Goal: Task Accomplishment & Management: Use online tool/utility

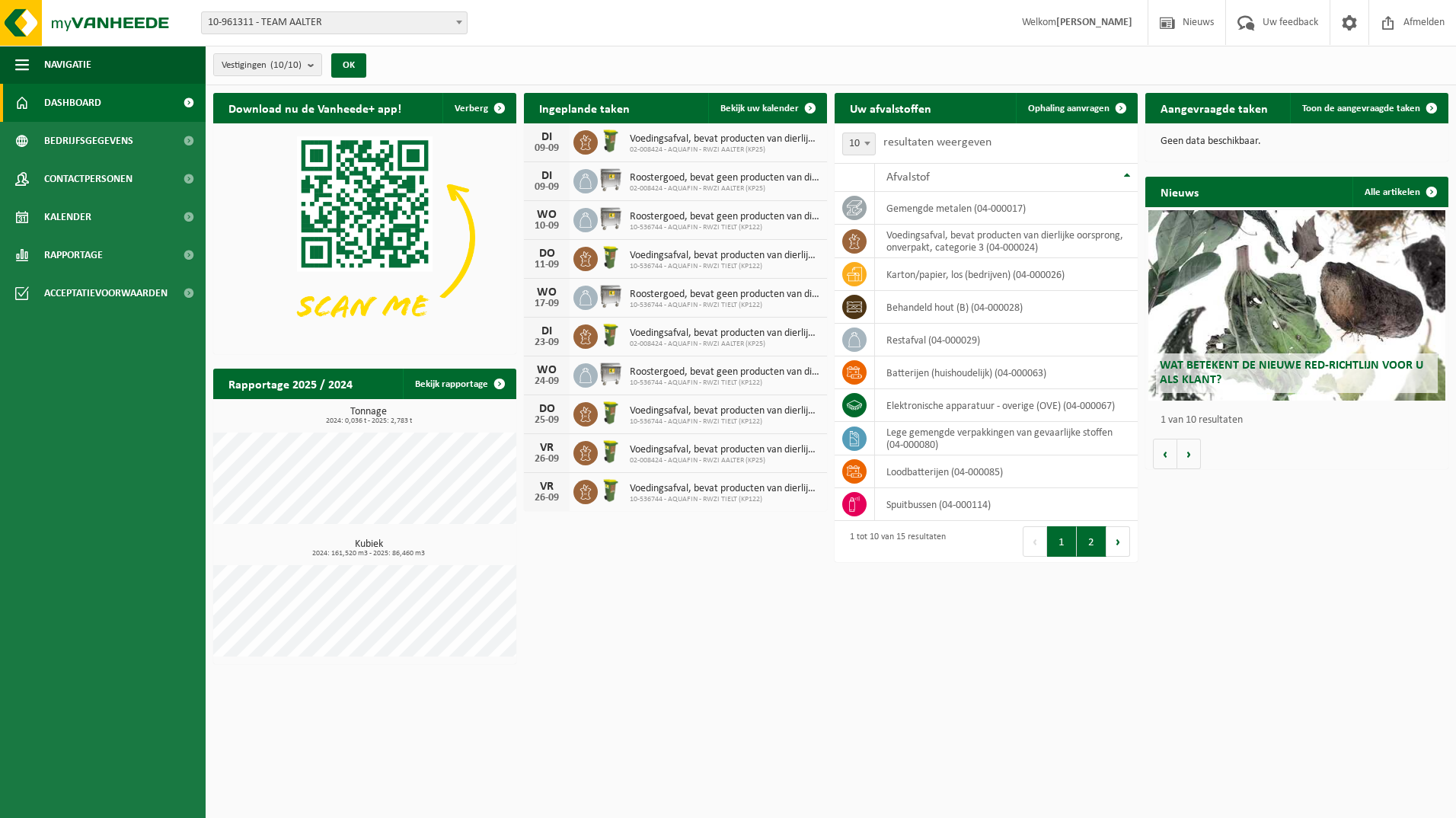
click at [1088, 535] on button "2" at bounding box center [1091, 541] width 29 height 30
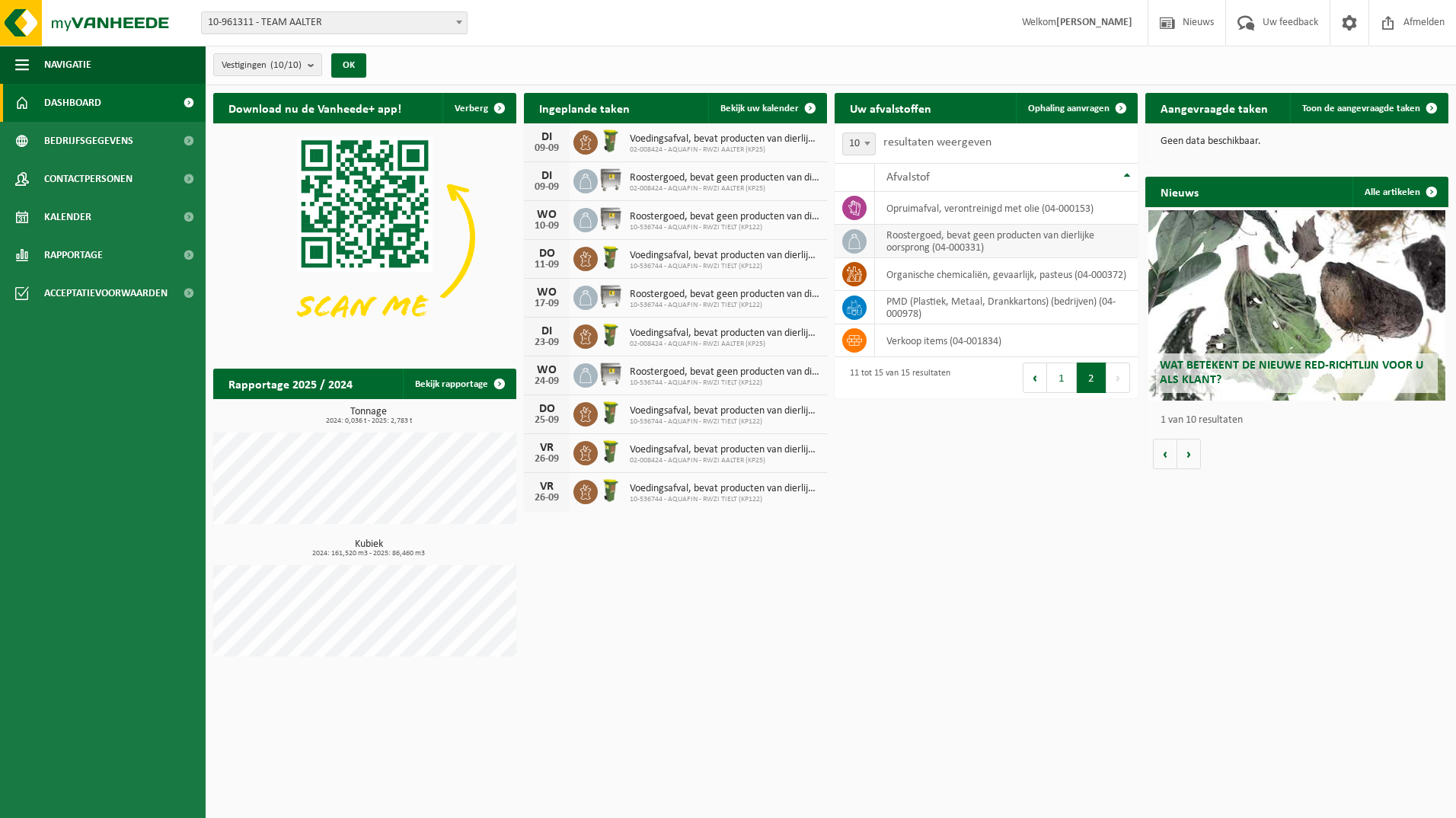
click at [856, 237] on icon at bounding box center [854, 241] width 12 height 16
click at [738, 104] on span "Bekijk uw kalender" at bounding box center [759, 108] width 78 height 10
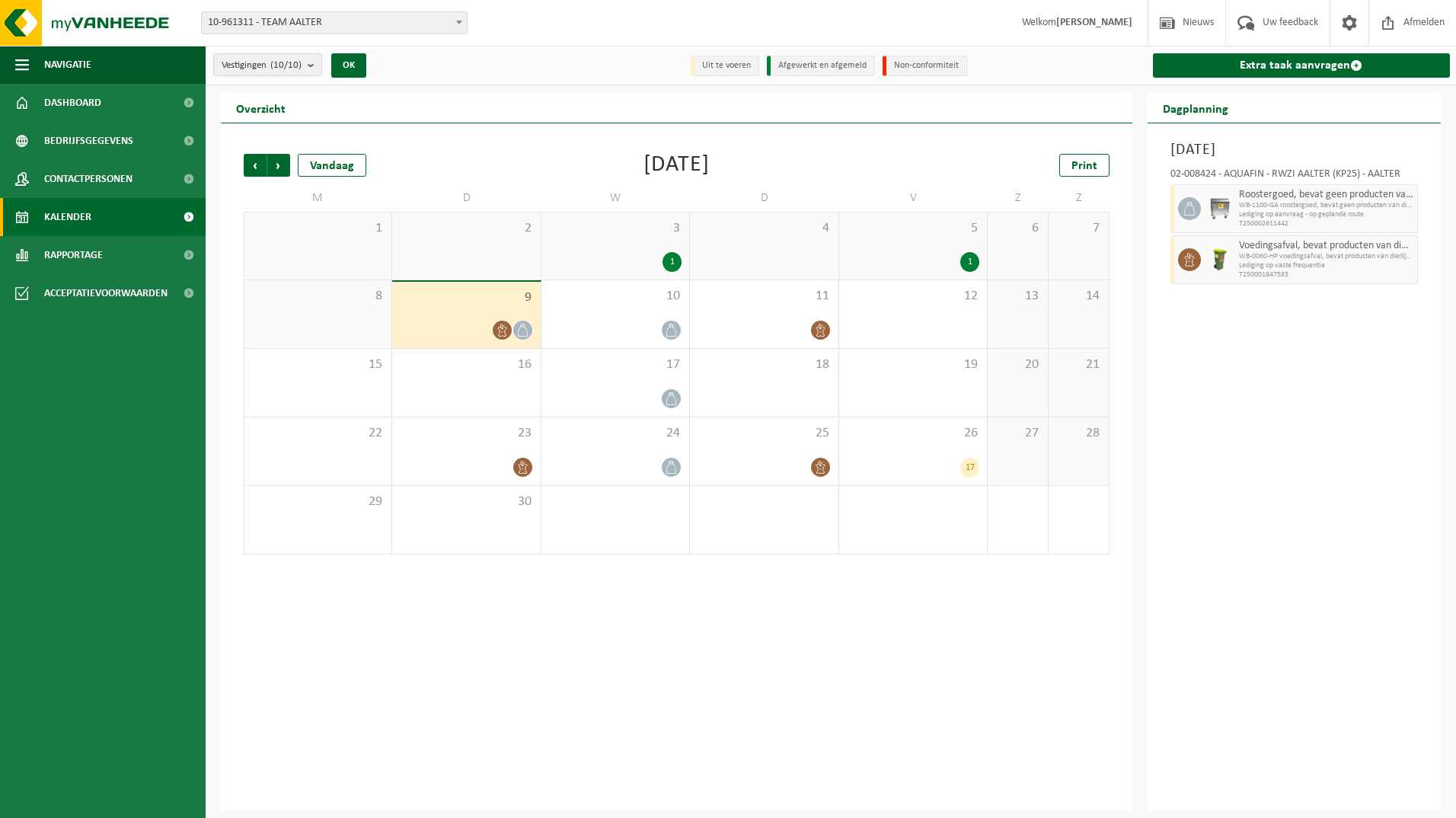
click at [526, 328] on icon at bounding box center [522, 330] width 10 height 13
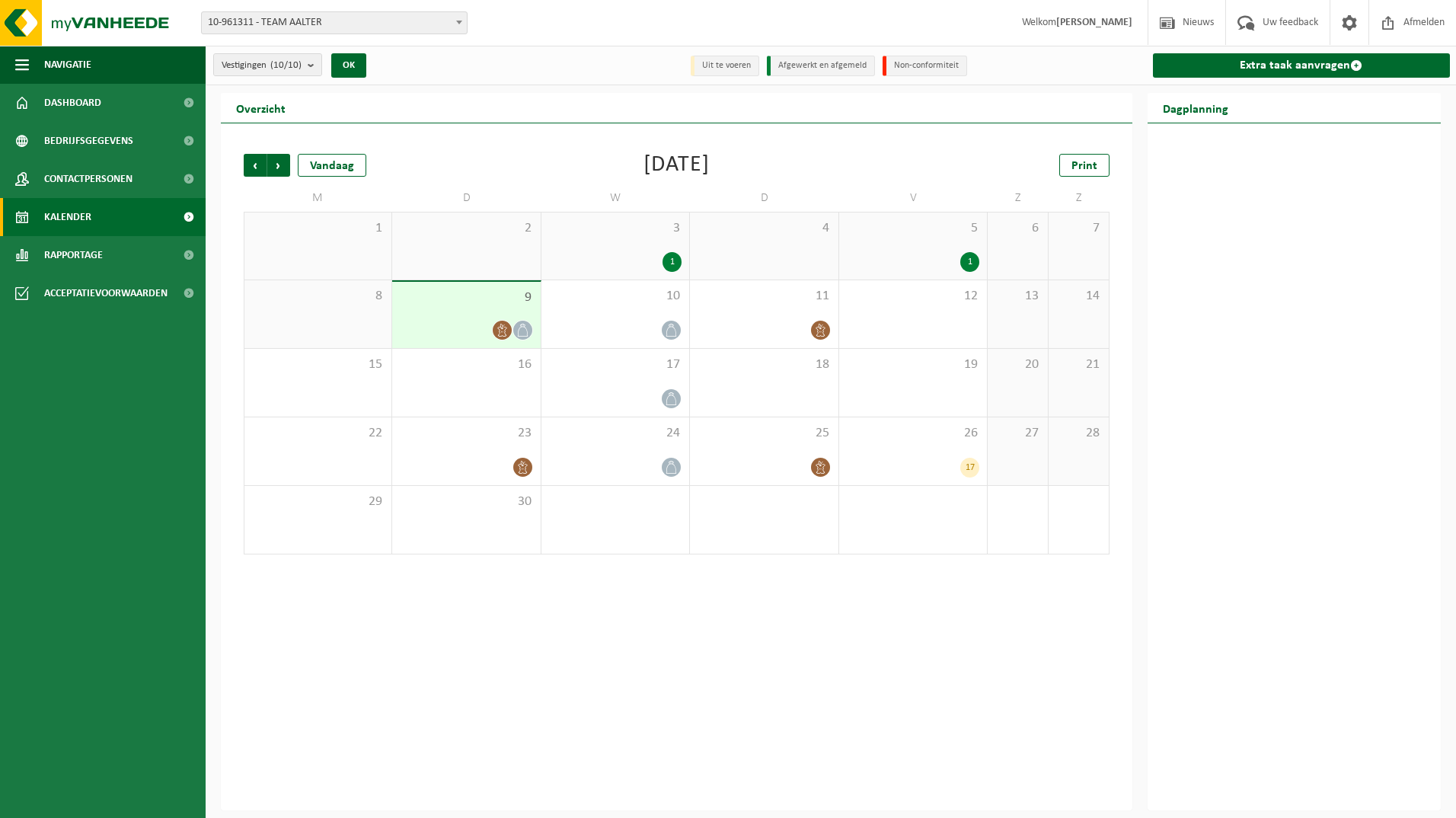
click at [524, 330] on icon at bounding box center [522, 330] width 13 height 13
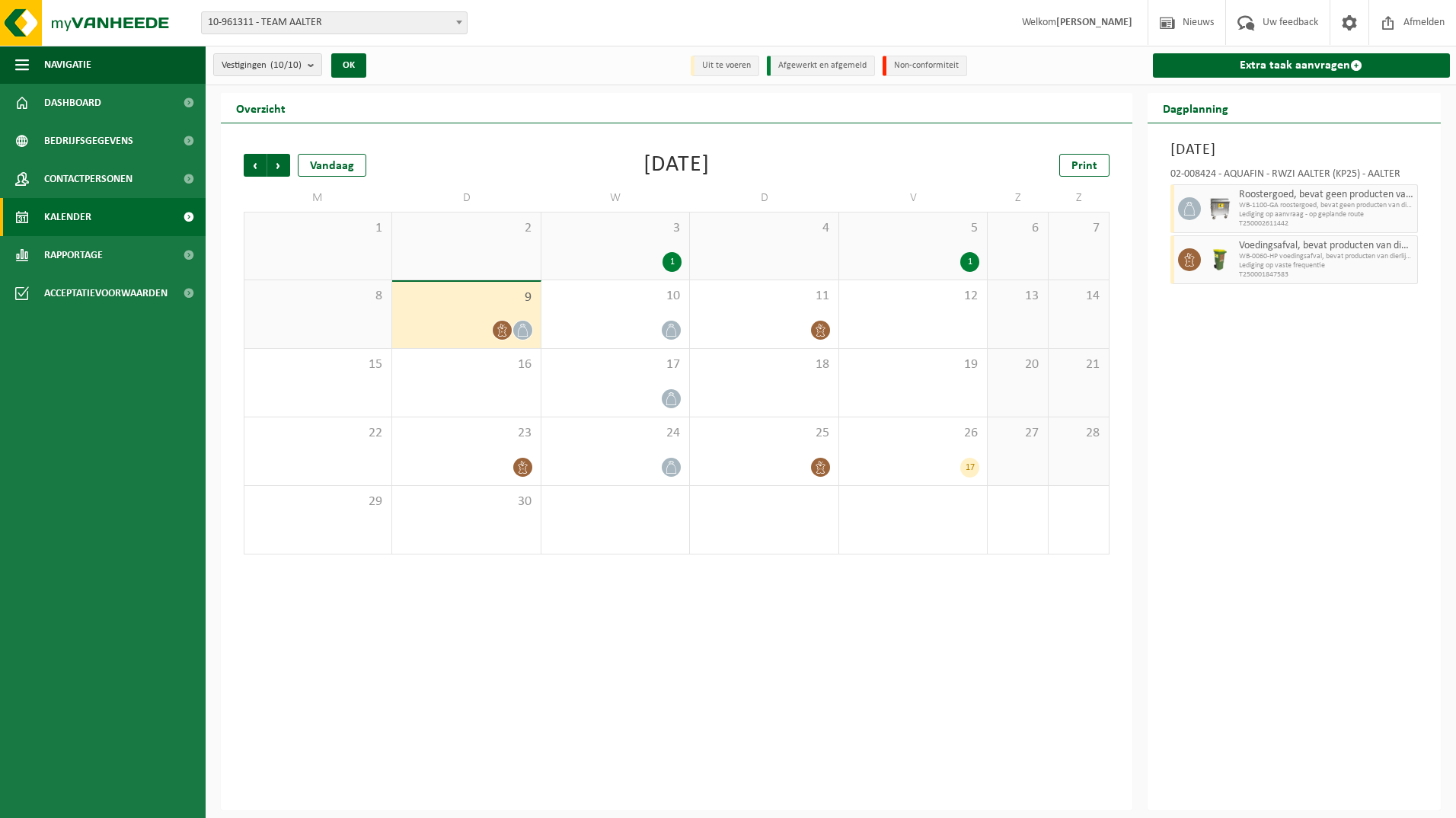
click at [524, 330] on icon at bounding box center [522, 330] width 13 height 13
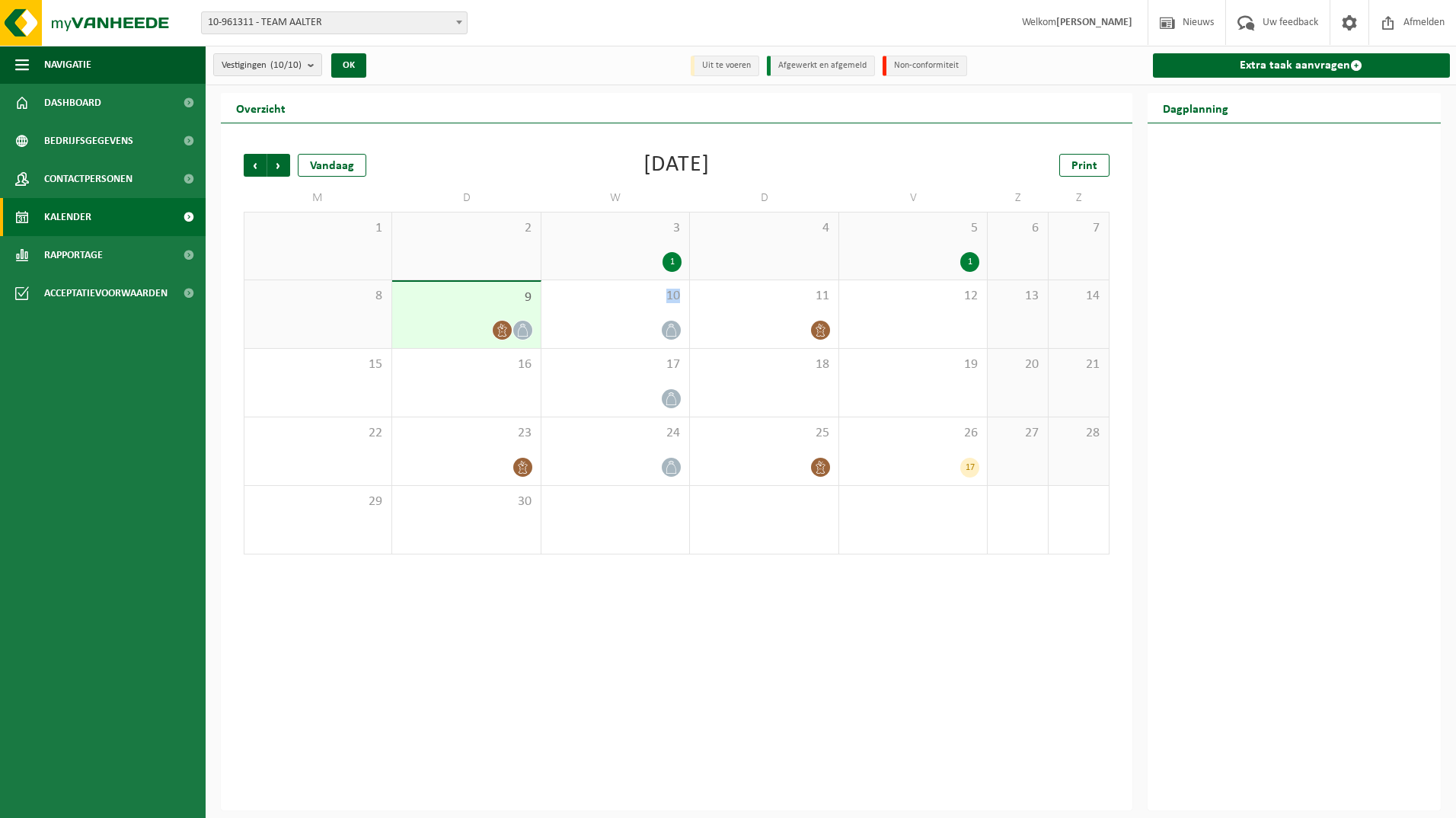
click at [524, 330] on icon at bounding box center [522, 330] width 13 height 13
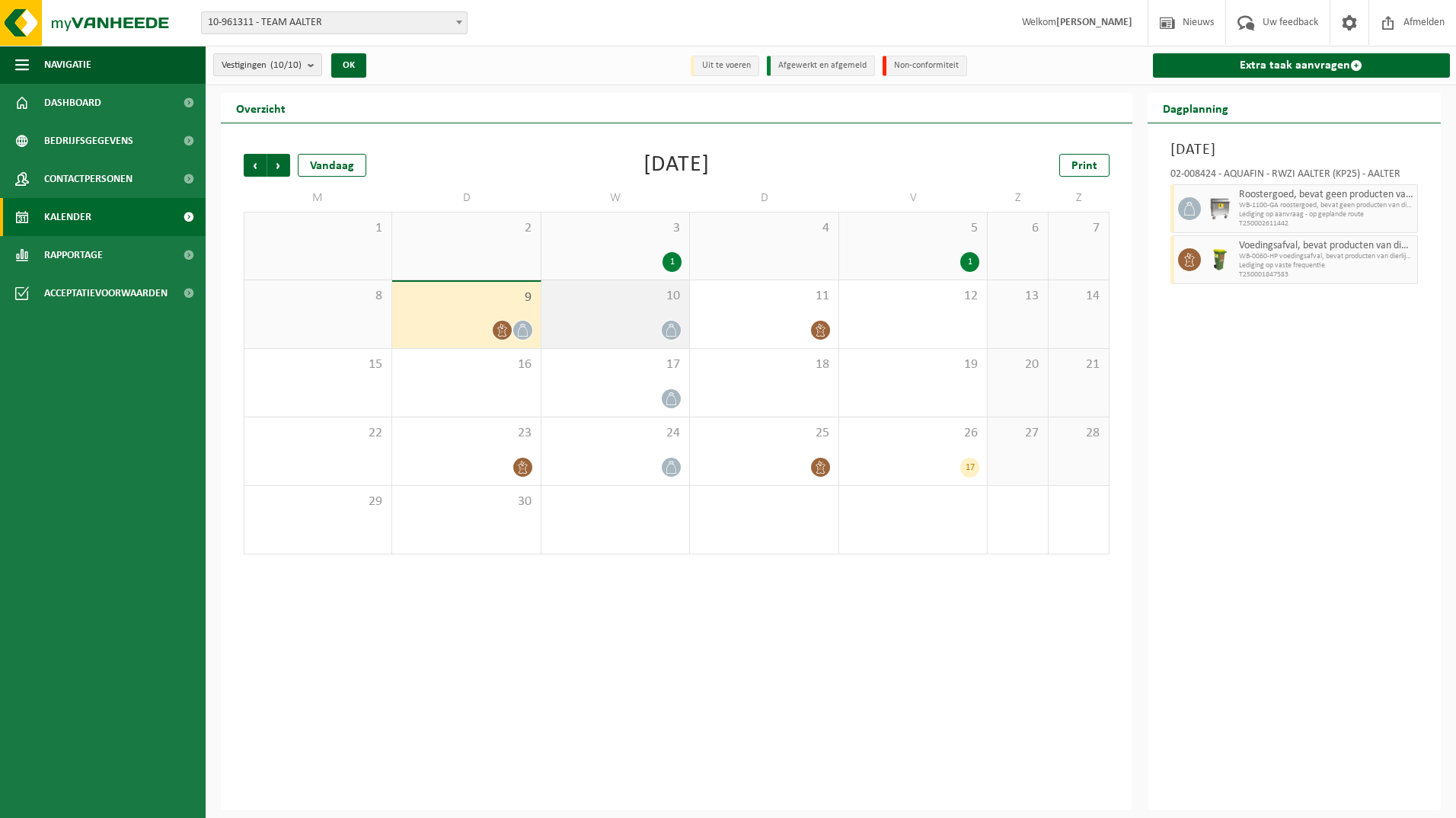
drag, startPoint x: 524, startPoint y: 330, endPoint x: 673, endPoint y: 328, distance: 149.0
click at [673, 328] on icon at bounding box center [671, 330] width 13 height 13
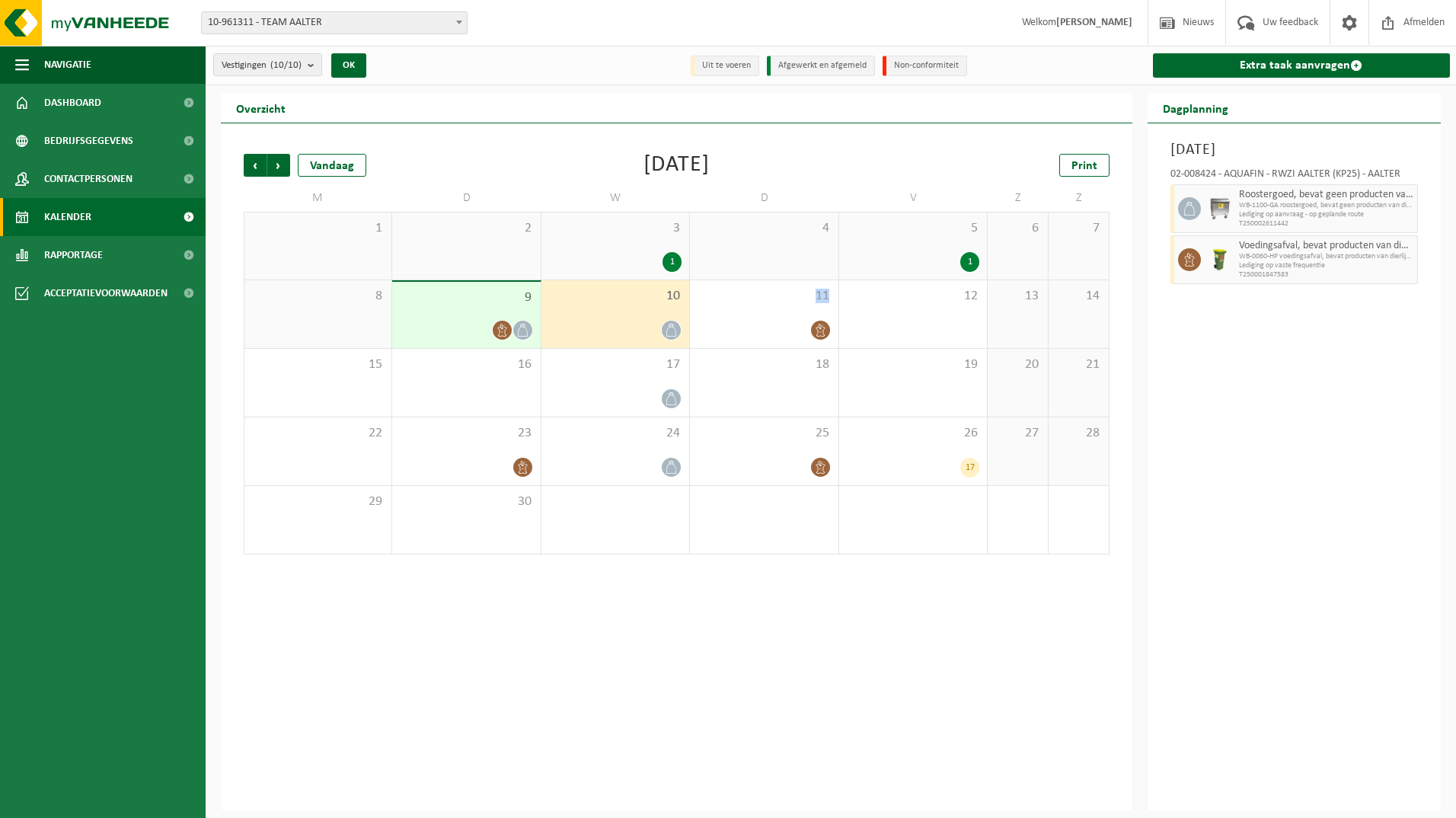
click at [673, 328] on icon at bounding box center [671, 330] width 13 height 13
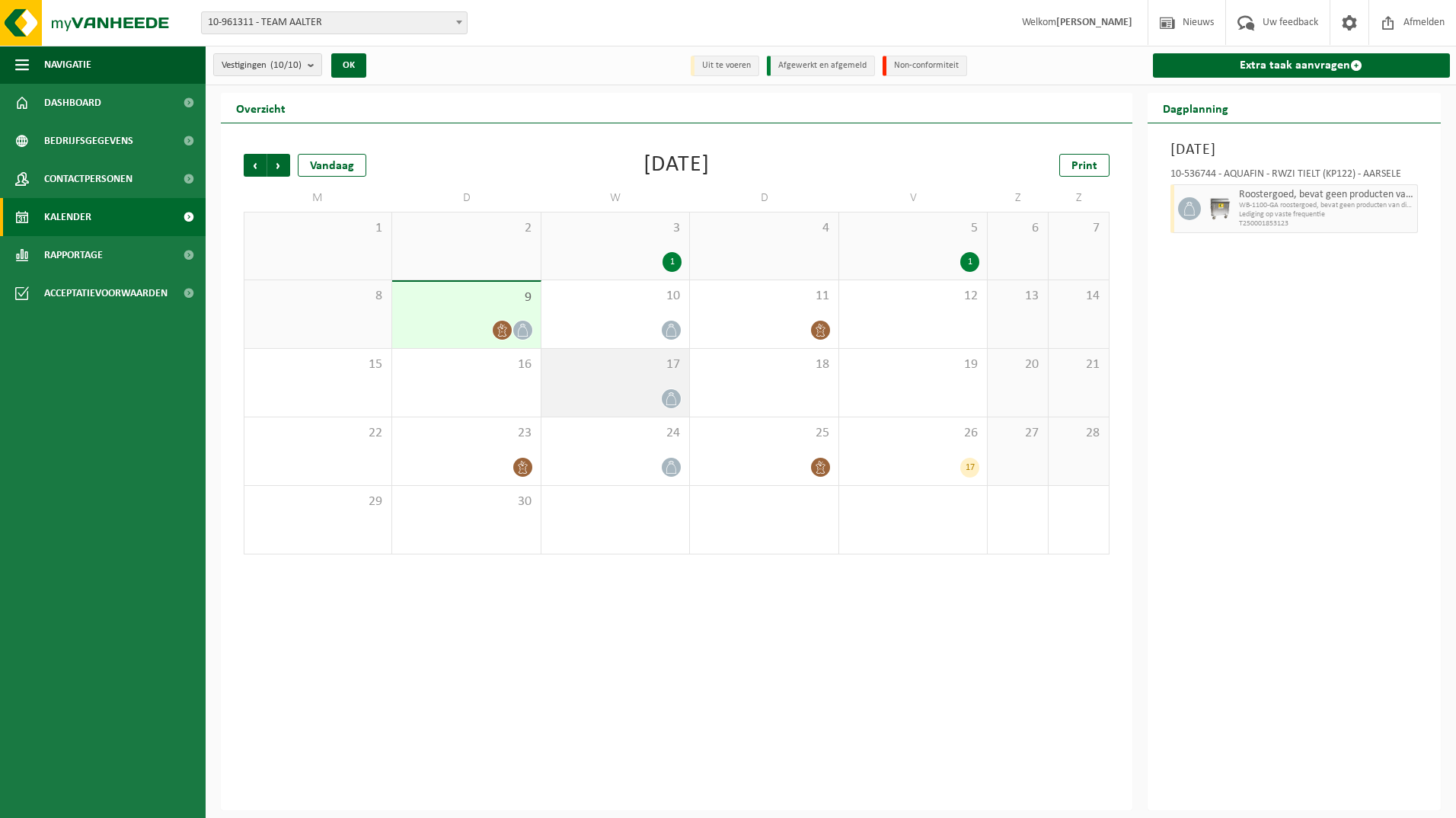
drag, startPoint x: 673, startPoint y: 328, endPoint x: 671, endPoint y: 397, distance: 69.0
click at [671, 397] on icon at bounding box center [671, 398] width 13 height 13
click at [81, 64] on span "Navigatie" at bounding box center [67, 64] width 47 height 38
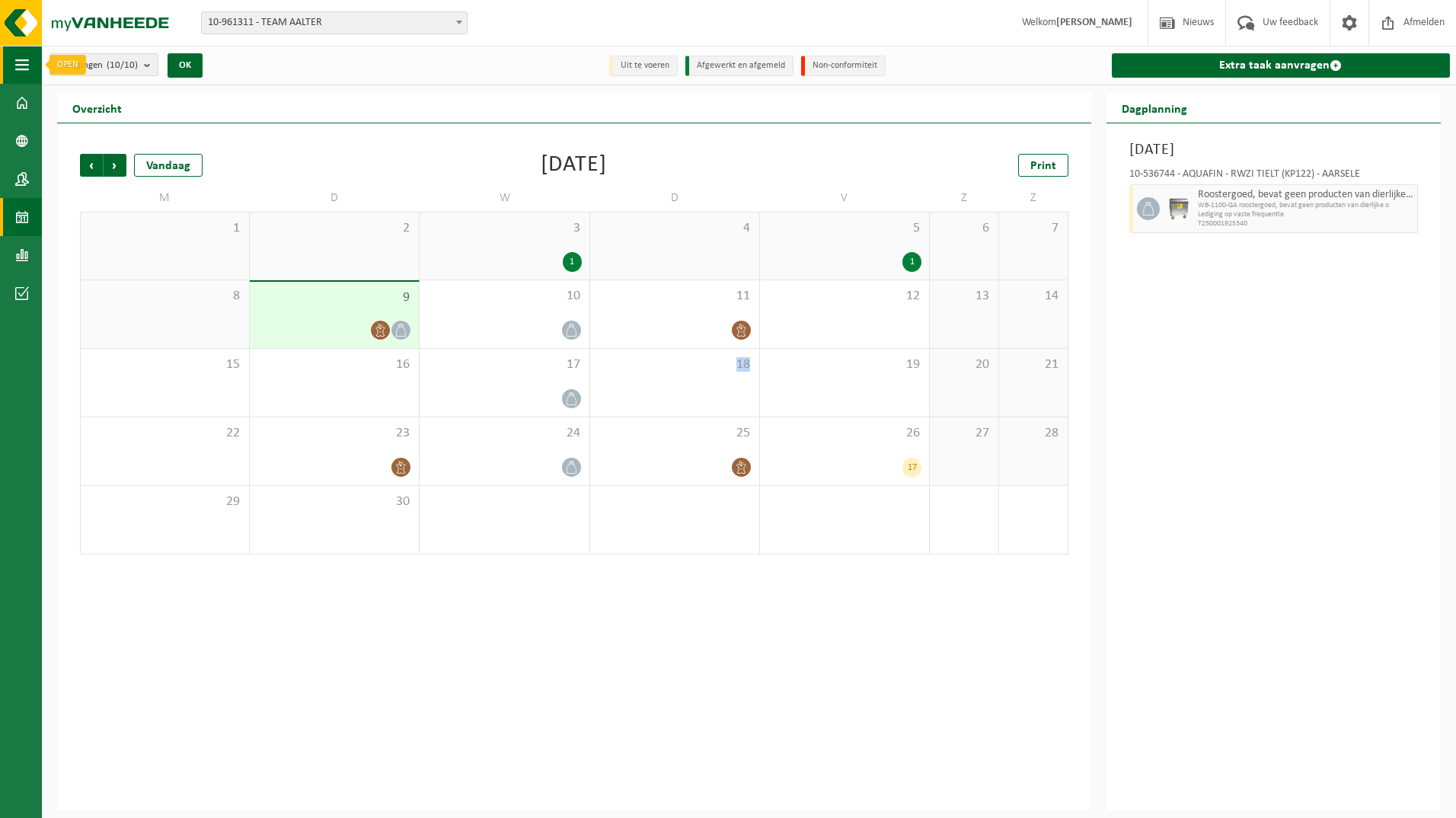
click at [26, 61] on span "button" at bounding box center [22, 64] width 14 height 38
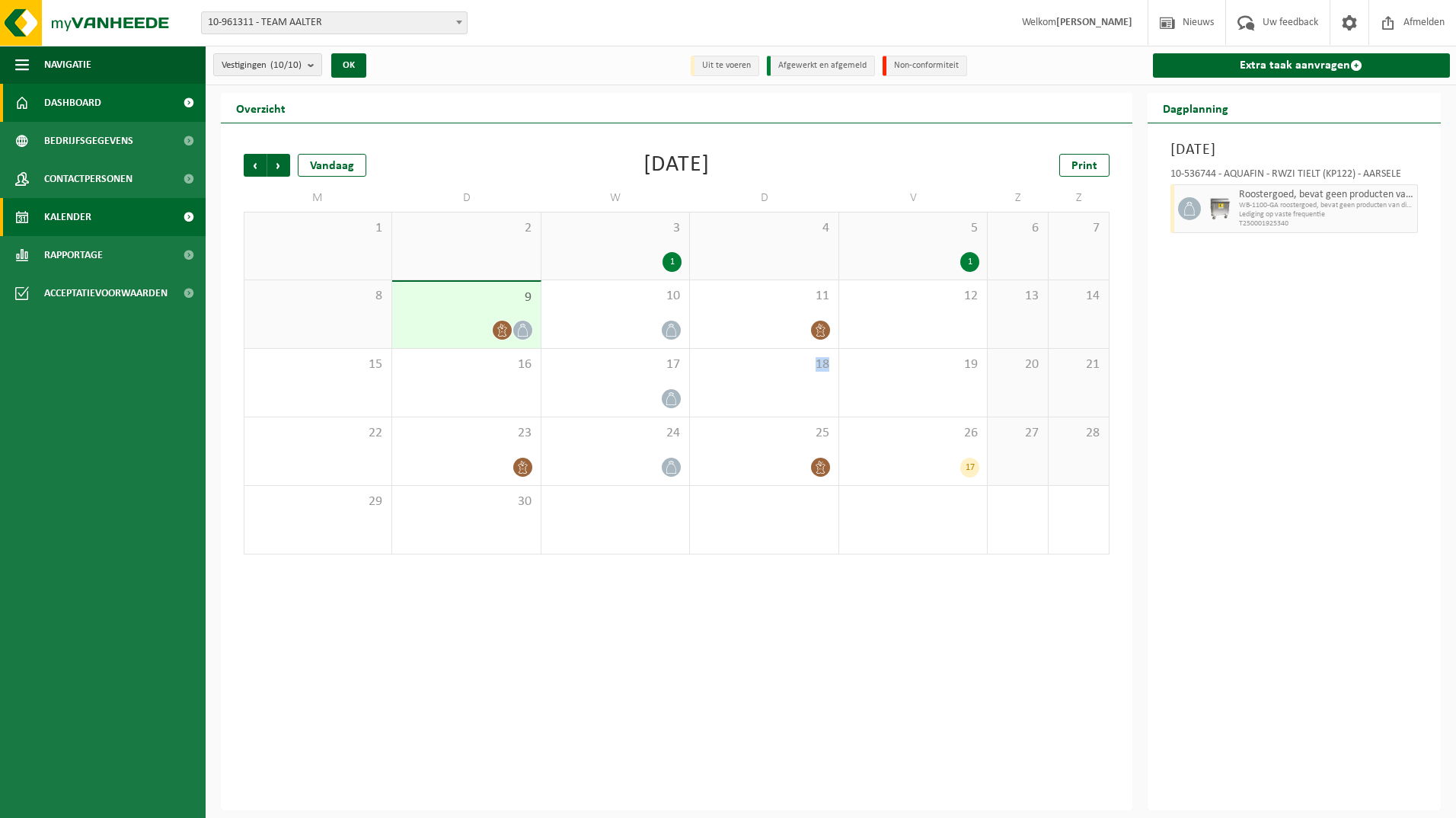
click at [66, 111] on span "Dashboard" at bounding box center [73, 102] width 57 height 38
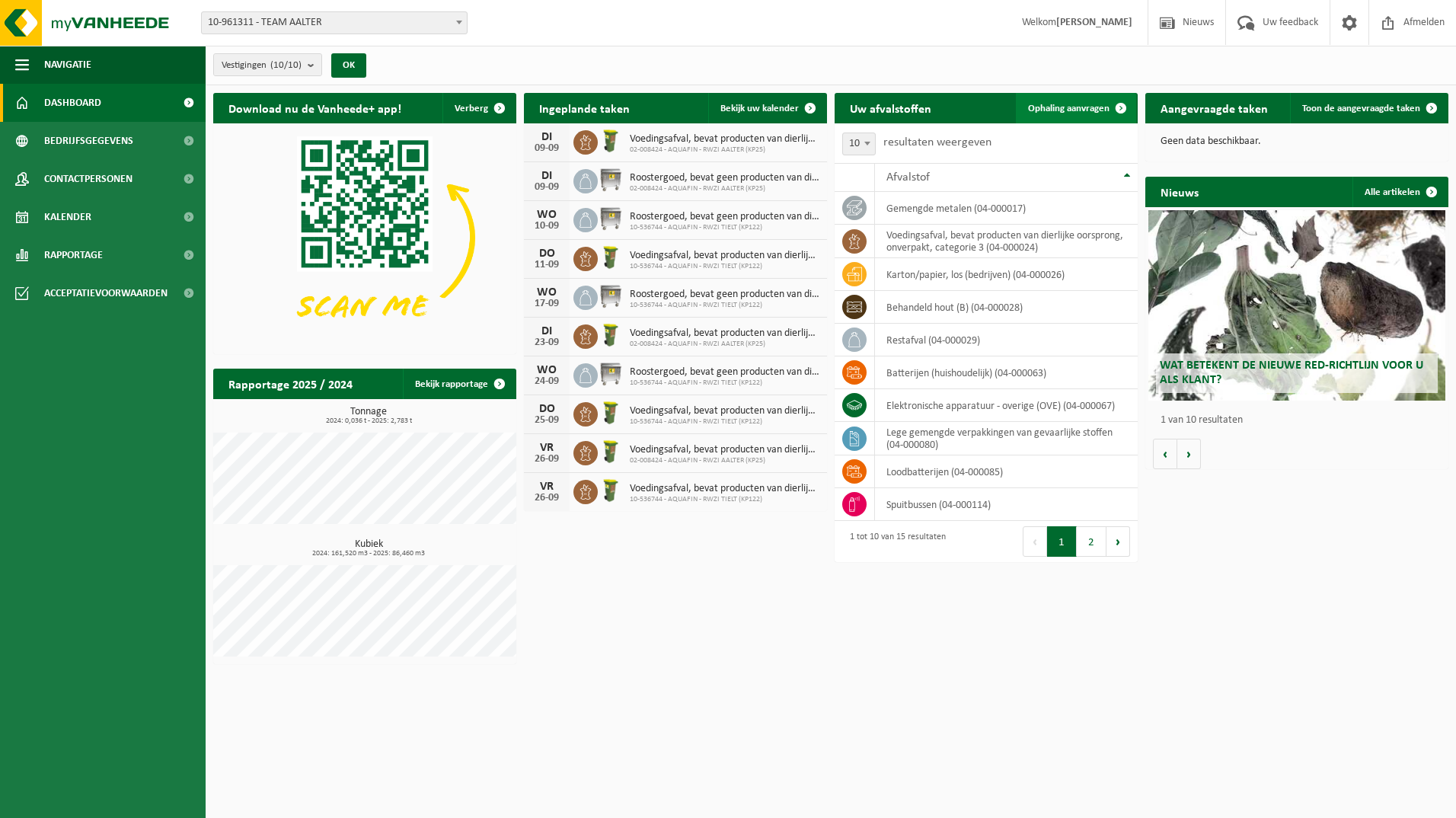
click at [1084, 107] on span "Ophaling aanvragen" at bounding box center [1068, 108] width 81 height 10
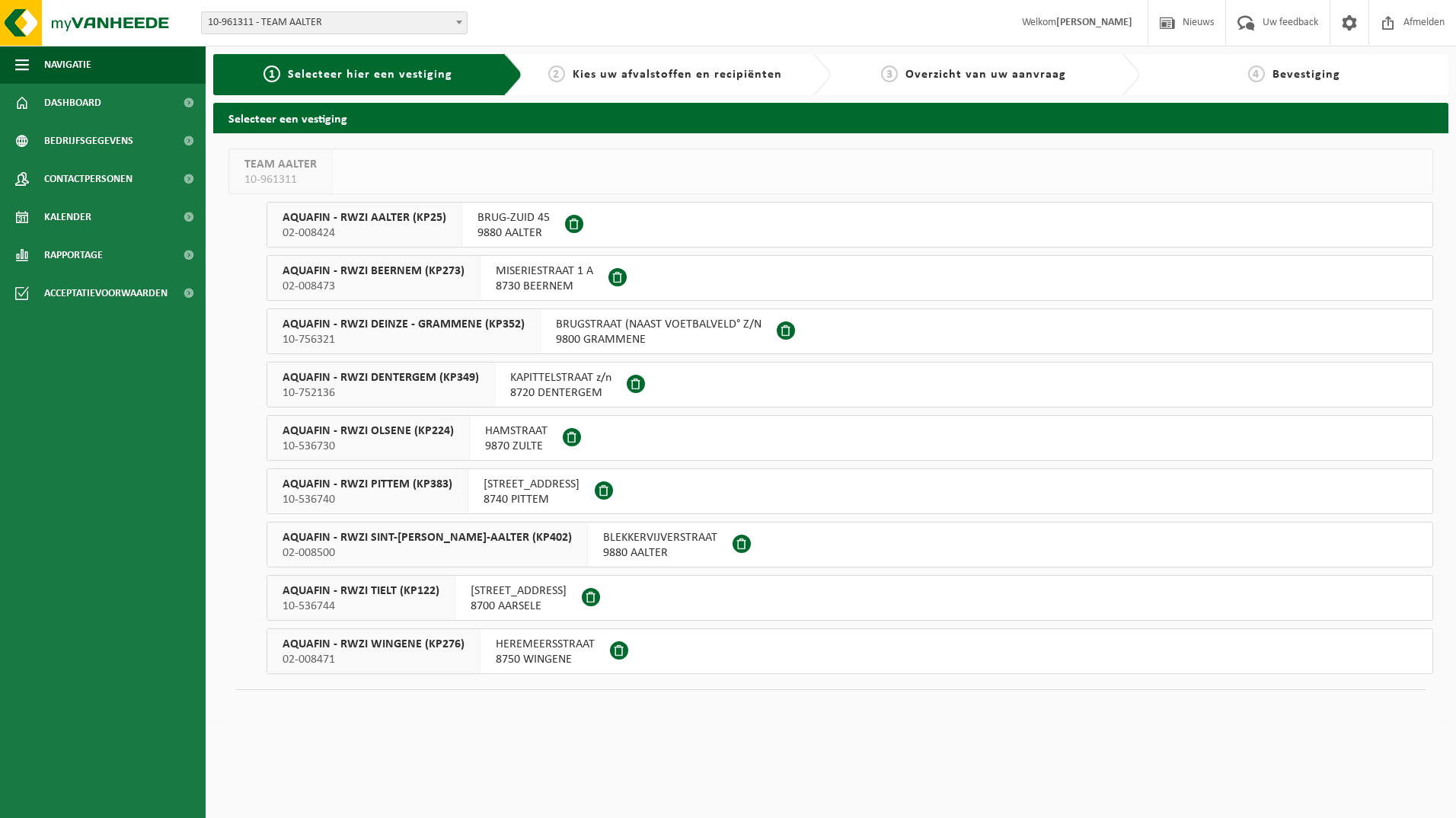
click at [410, 642] on span "AQUAFIN - RWZI WINGENE (KP276)" at bounding box center [373, 645] width 182 height 16
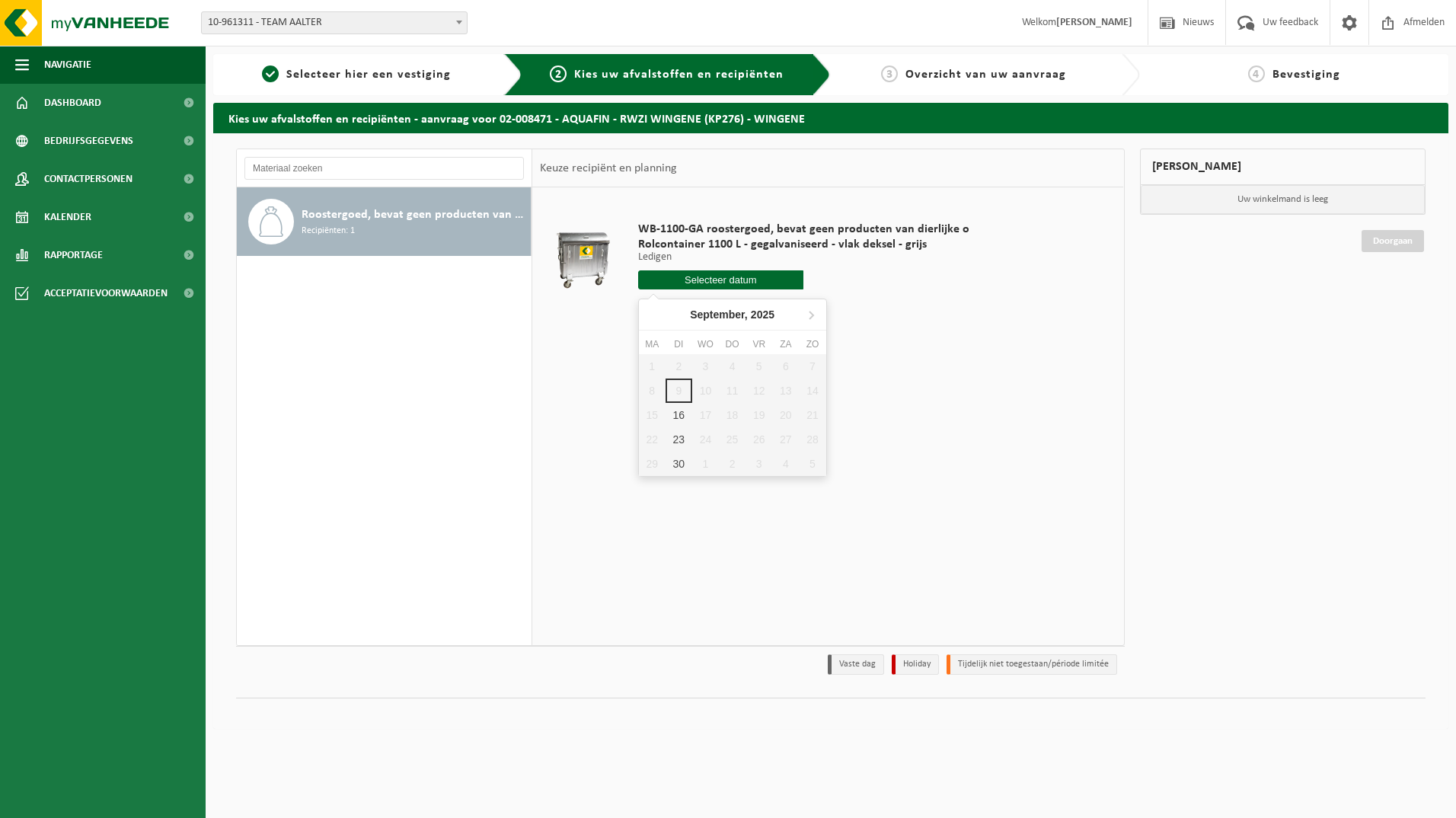
click at [704, 275] on input "text" at bounding box center [721, 279] width 166 height 19
click at [678, 409] on div "16" at bounding box center [679, 414] width 26 height 24
type input "Van 2025-09-16"
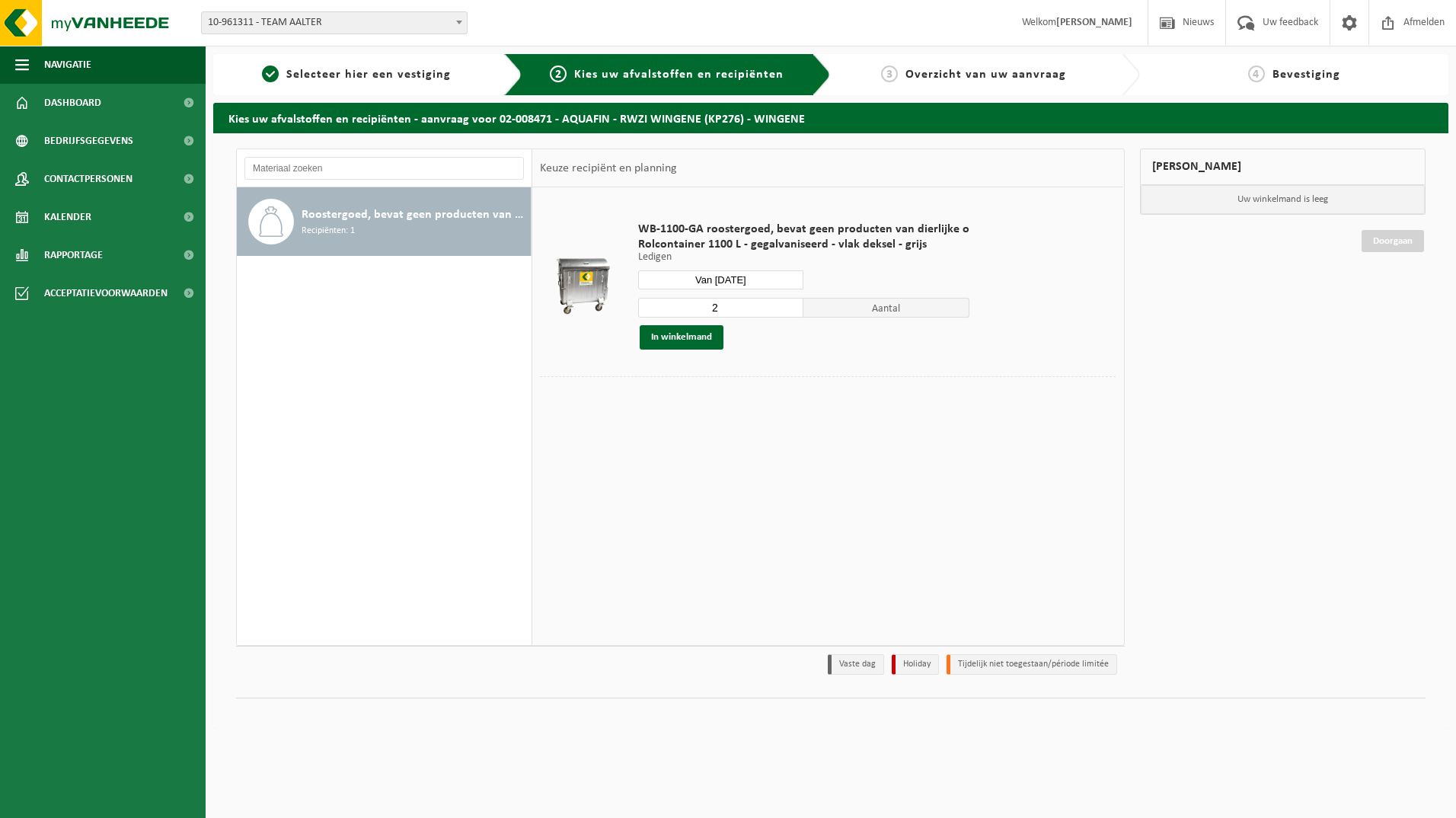
click at [755, 303] on input "2" at bounding box center [721, 308] width 166 height 20
click at [787, 307] on input "3" at bounding box center [721, 308] width 166 height 20
type input "2"
click at [787, 312] on input "2" at bounding box center [721, 308] width 166 height 20
click at [689, 334] on button "In winkelmand" at bounding box center [681, 337] width 84 height 24
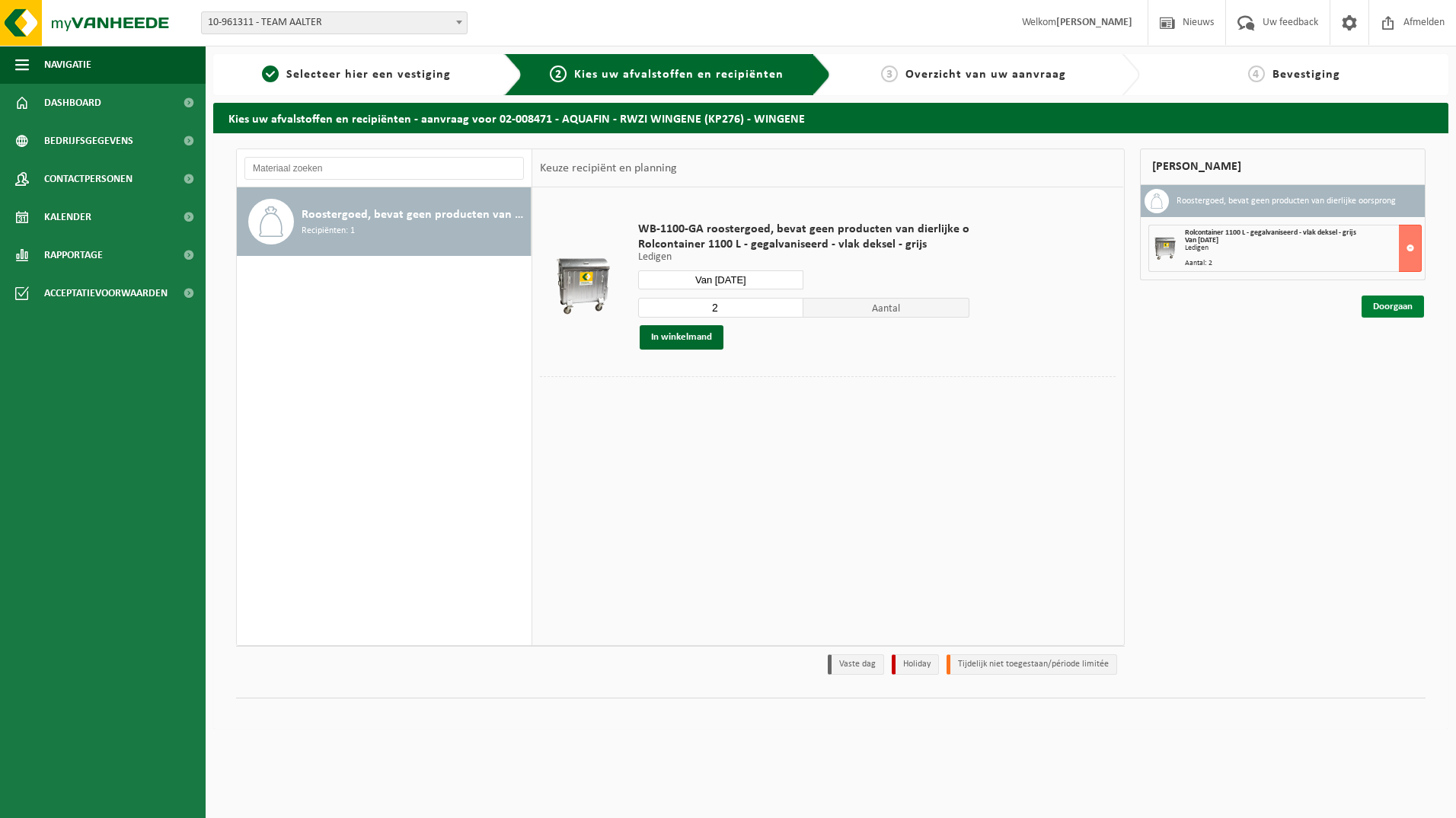
click at [1393, 306] on link "Doorgaan" at bounding box center [1392, 307] width 62 height 22
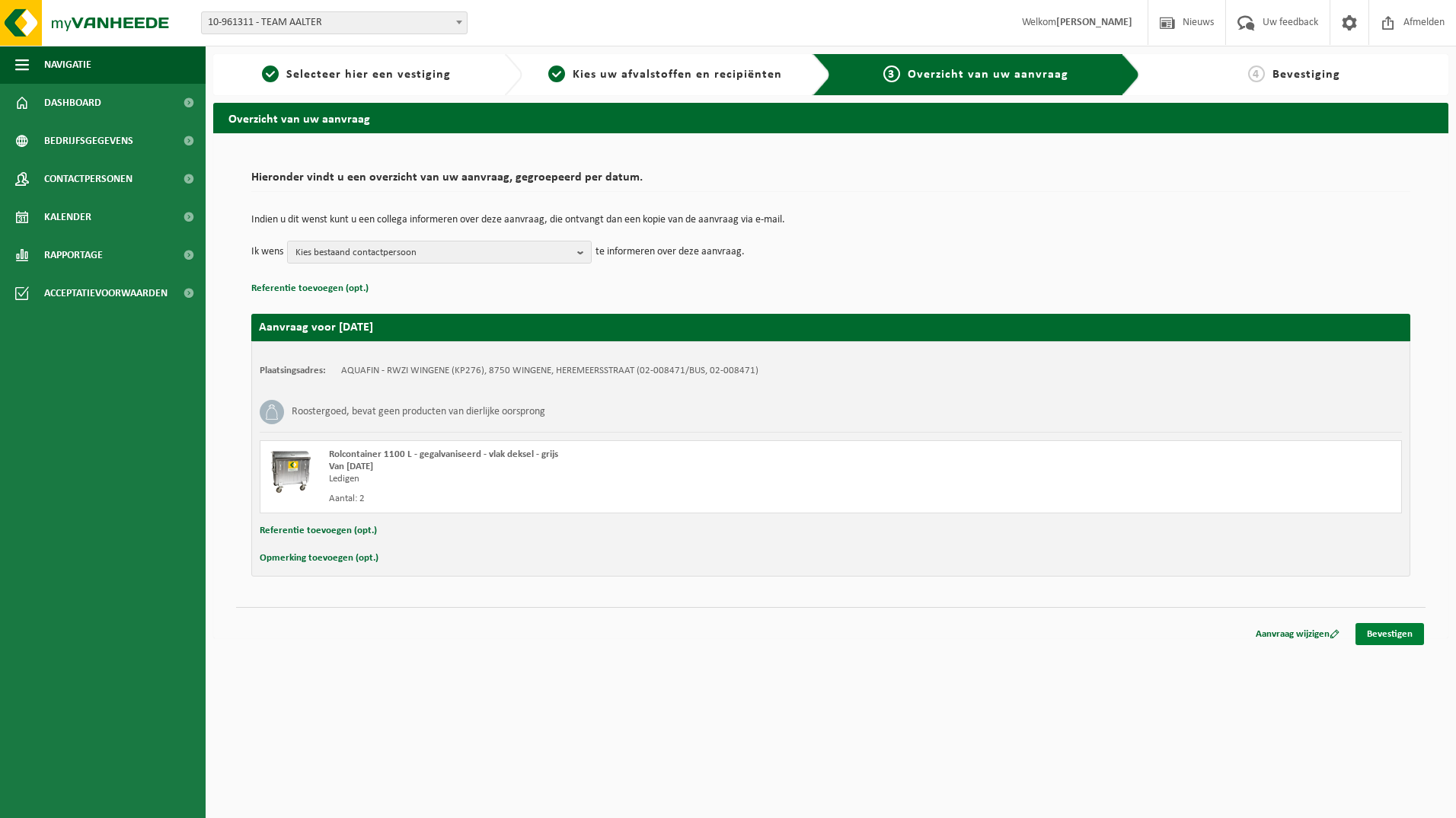
click at [1379, 629] on link "Bevestigen" at bounding box center [1389, 634] width 68 height 22
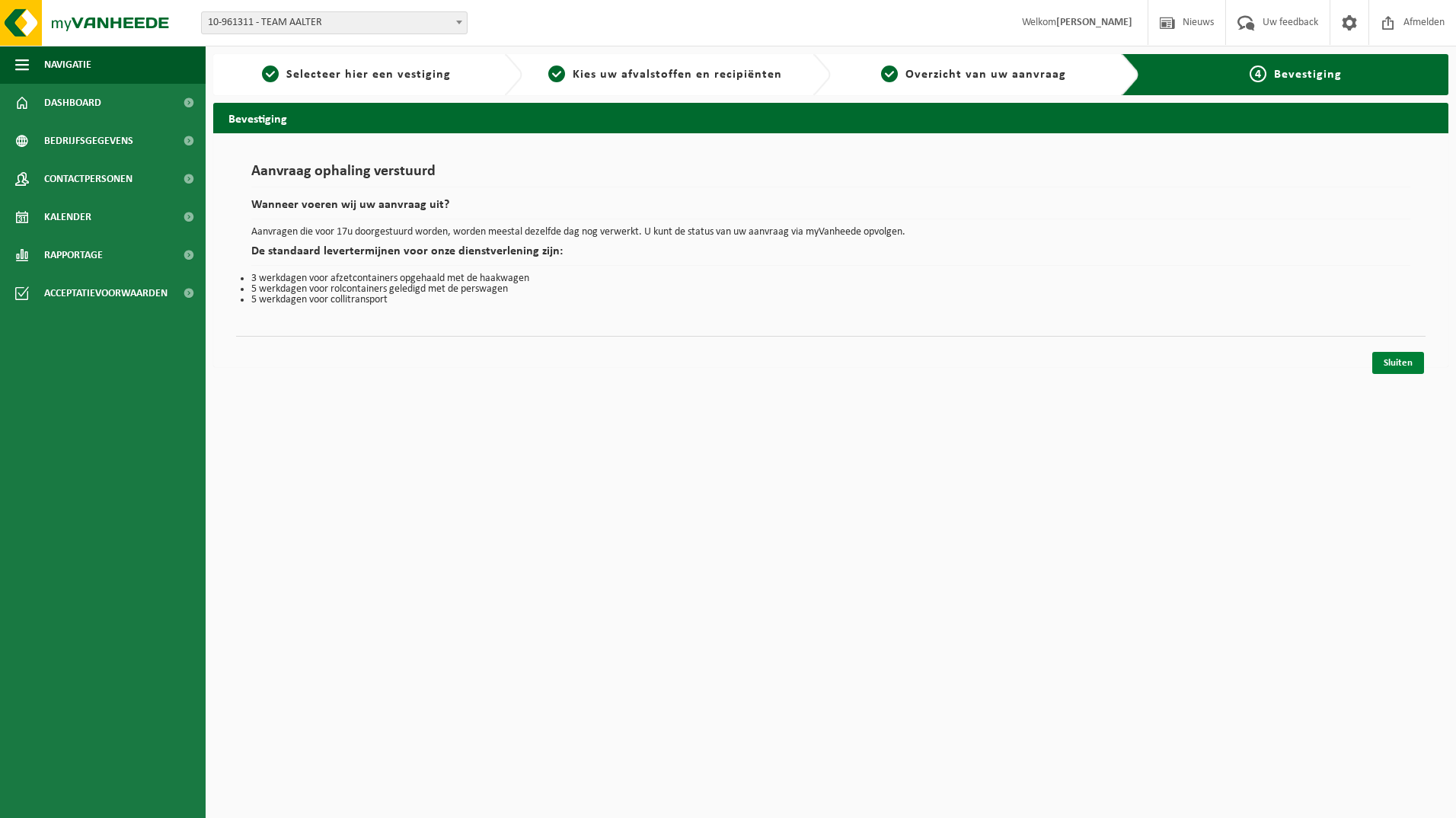
click at [1396, 369] on link "Sluiten" at bounding box center [1398, 362] width 52 height 22
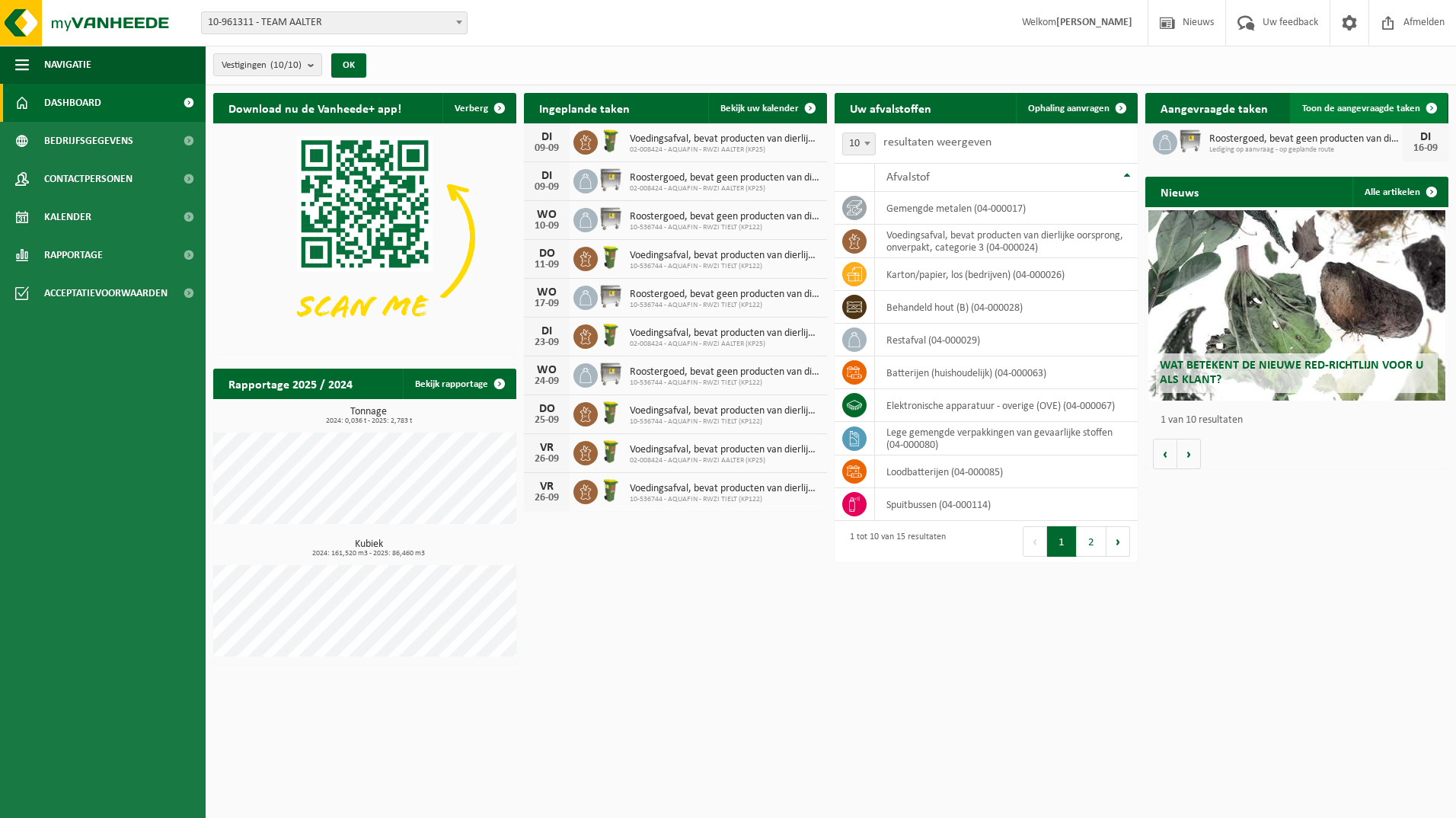
click at [1437, 110] on span at bounding box center [1431, 108] width 30 height 30
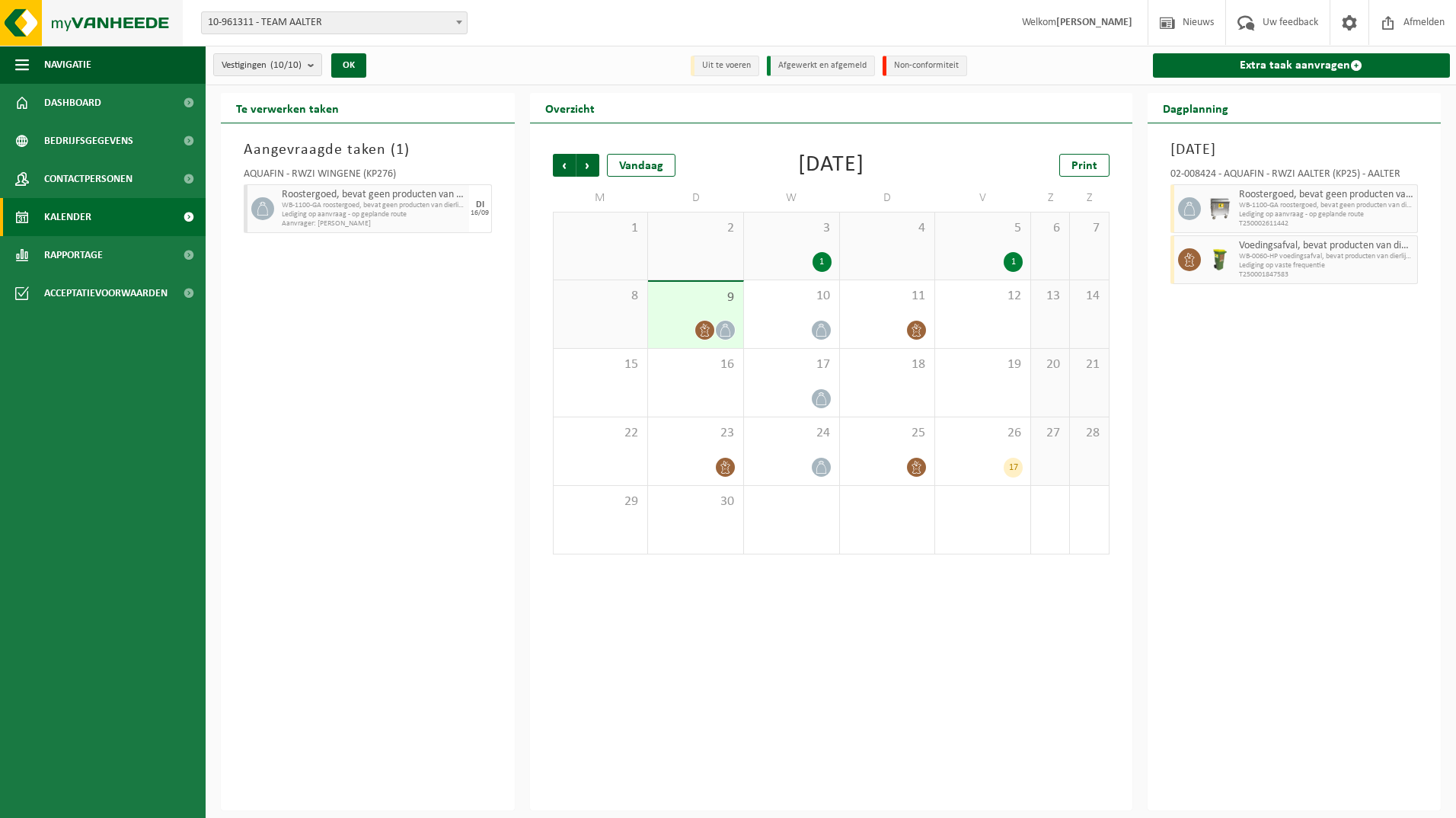
click at [114, 26] on img at bounding box center [92, 23] width 183 height 46
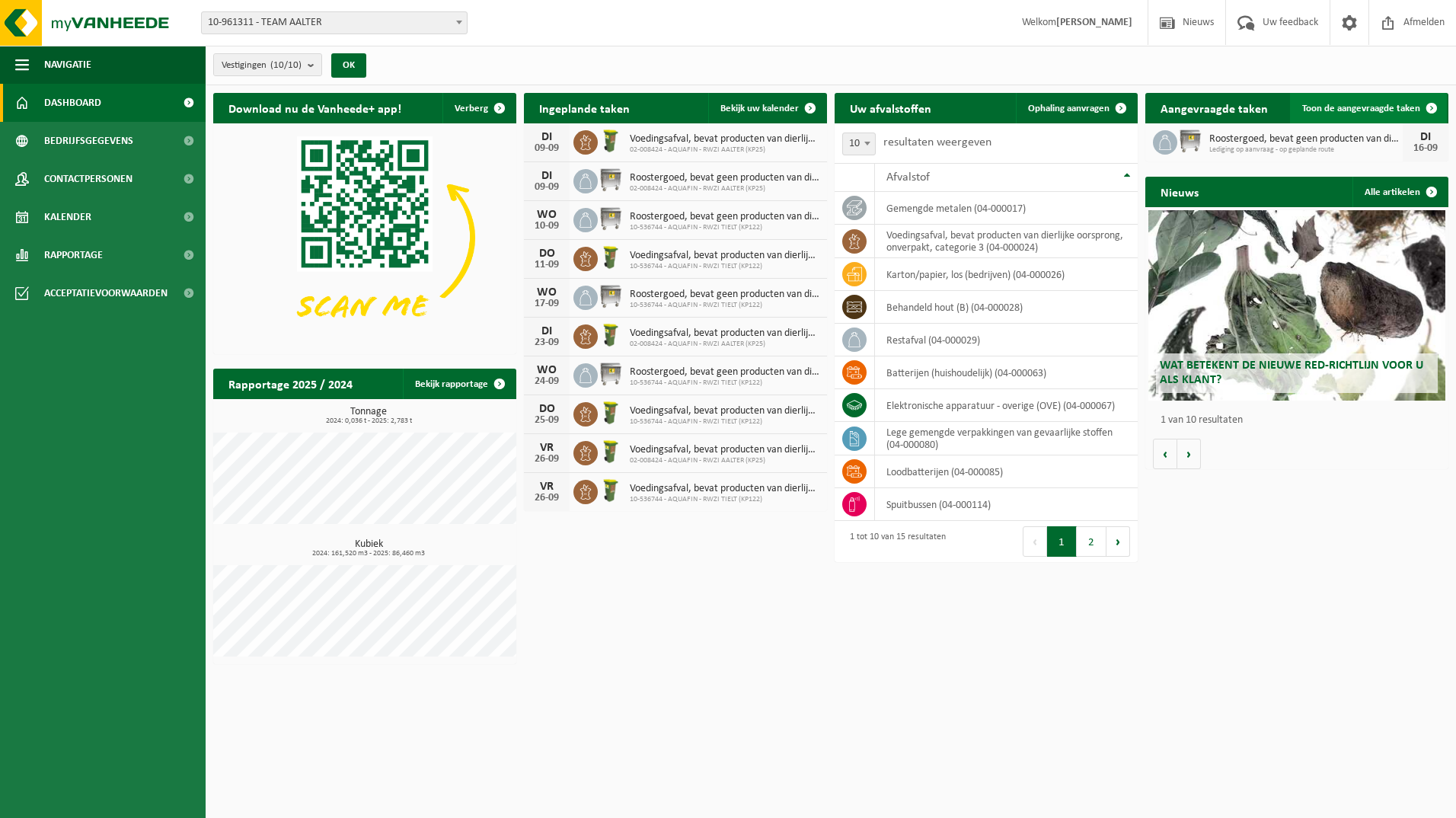
click at [1353, 113] on span "Toon de aangevraagde taken" at bounding box center [1361, 108] width 118 height 10
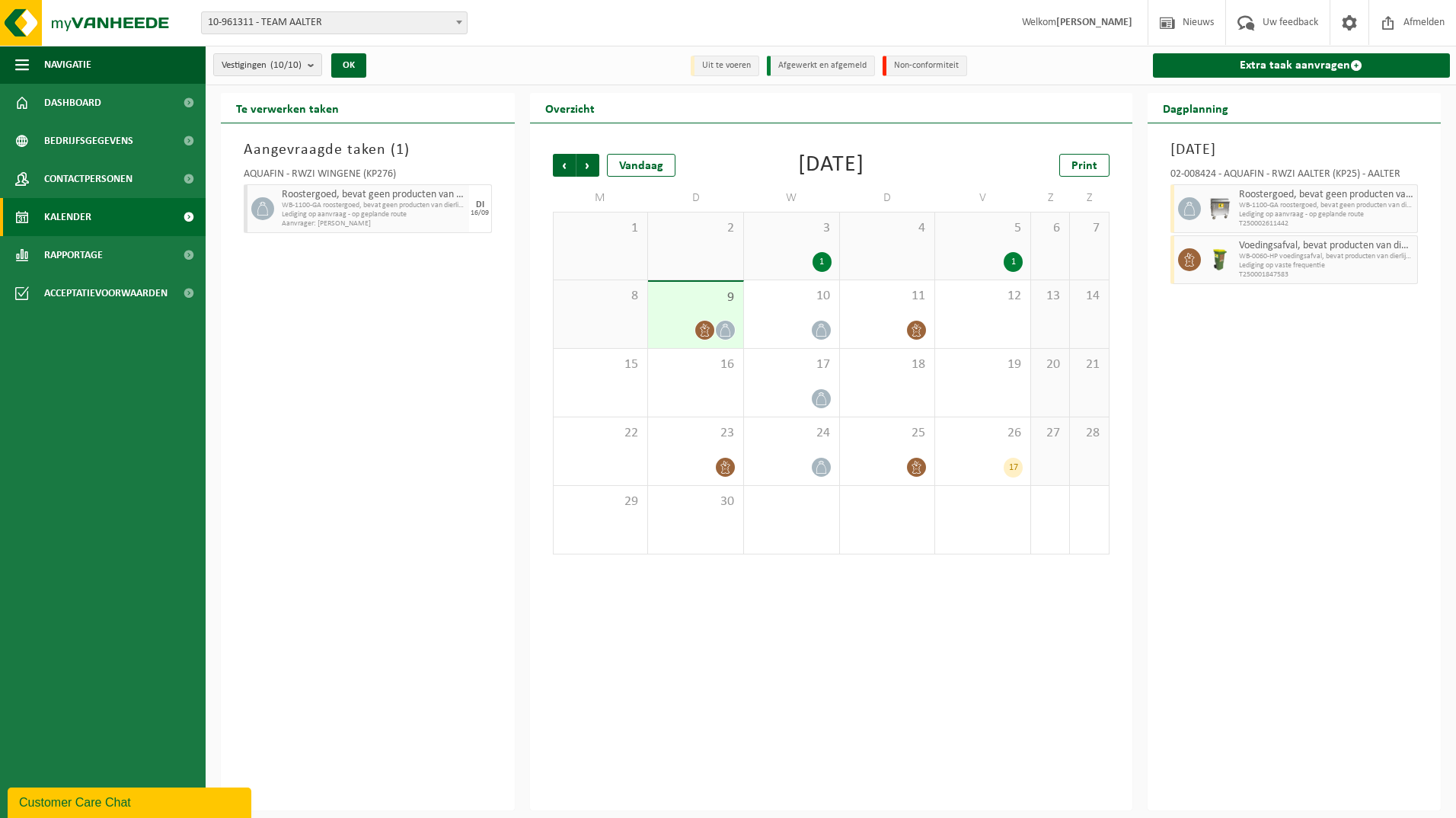
click at [379, 208] on span "WB-1100-GA roostergoed, bevat geen producten van dierlijke o" at bounding box center [373, 206] width 184 height 9
click at [341, 208] on span "WB-1100-GA roostergoed, bevat geen producten van dierlijke o" at bounding box center [373, 206] width 184 height 9
click at [100, 96] on span "Dashboard" at bounding box center [73, 102] width 57 height 38
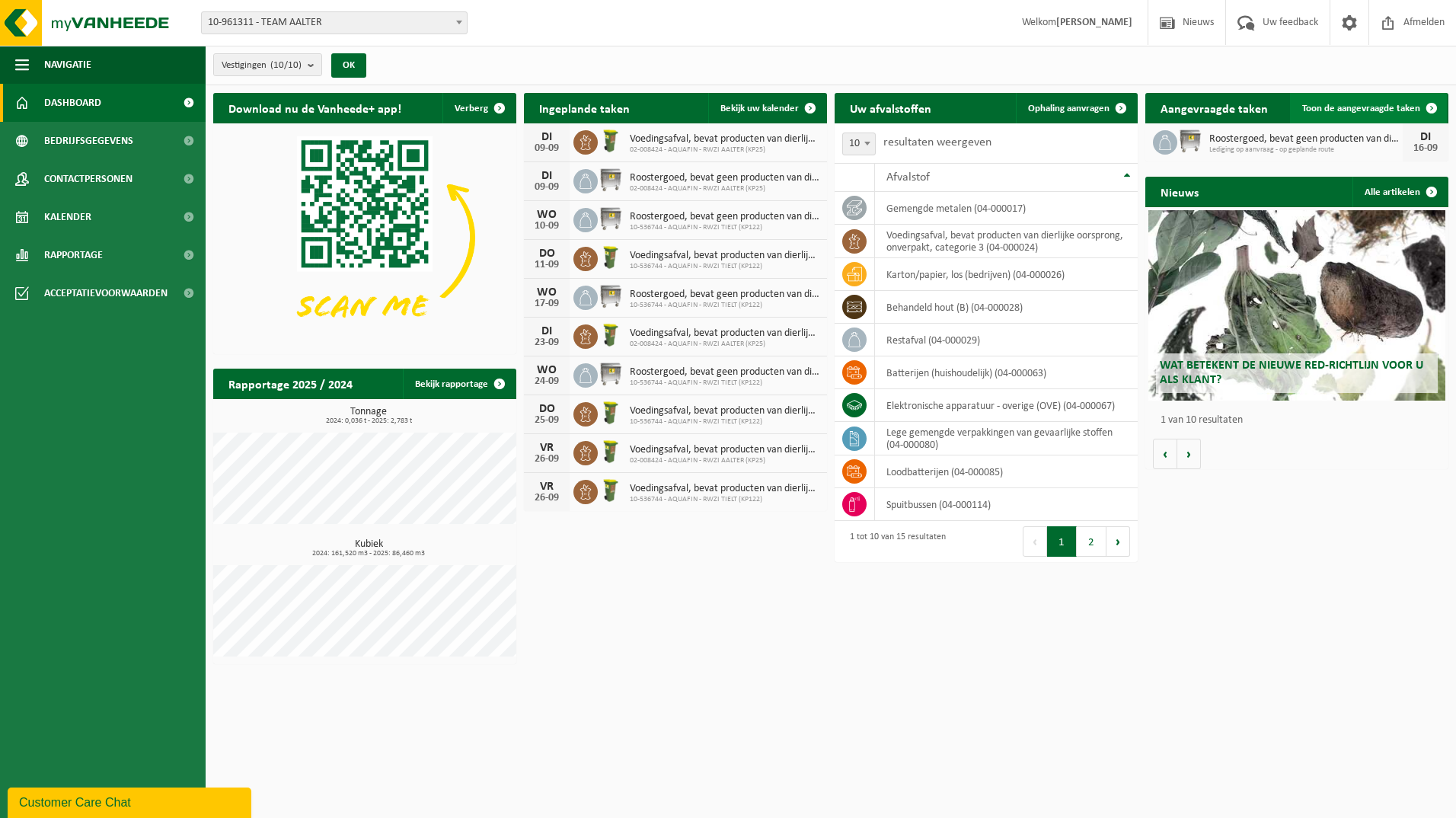
click at [1429, 113] on span at bounding box center [1431, 108] width 30 height 30
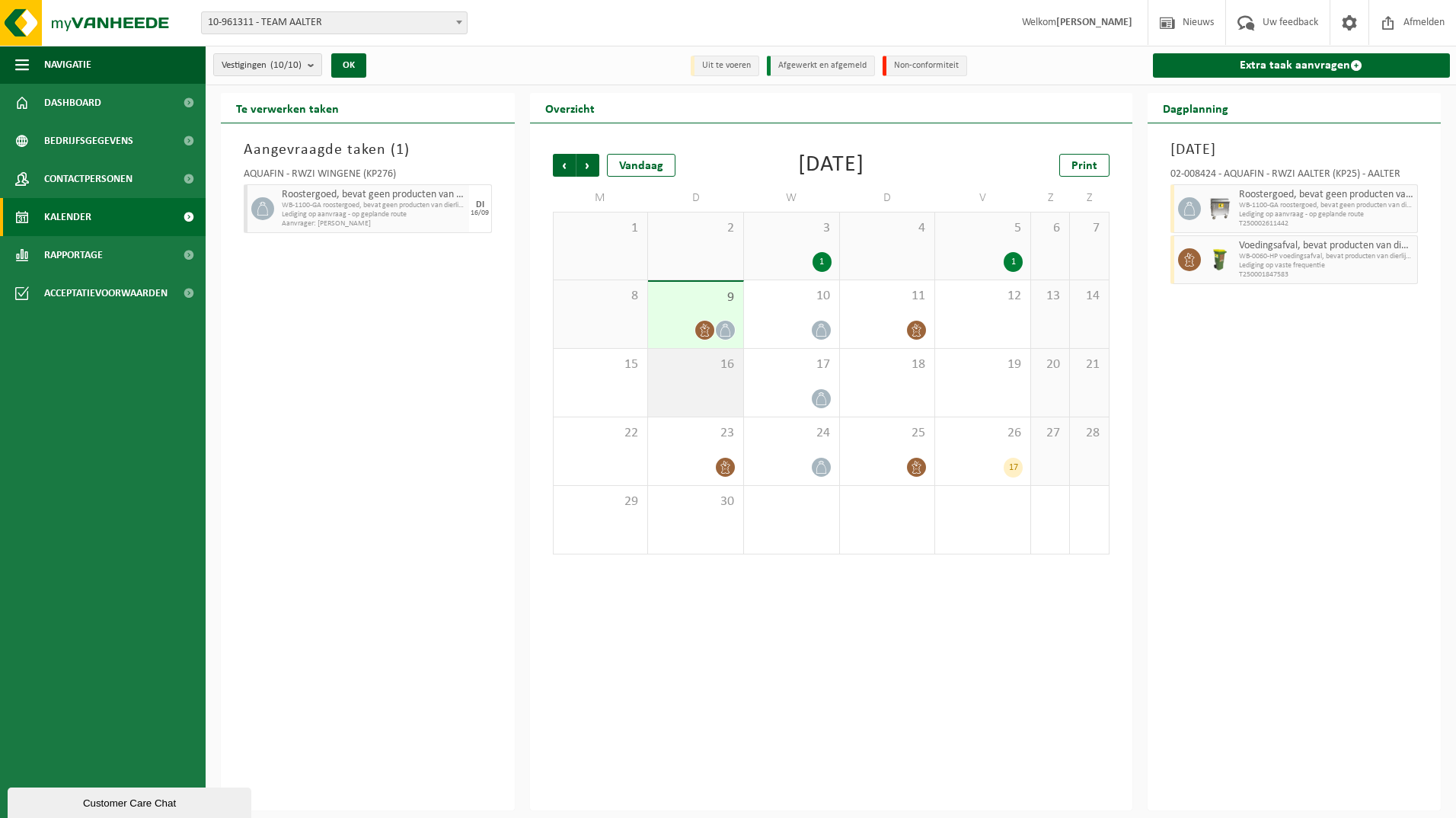
click at [710, 371] on span "16" at bounding box center [695, 365] width 80 height 17
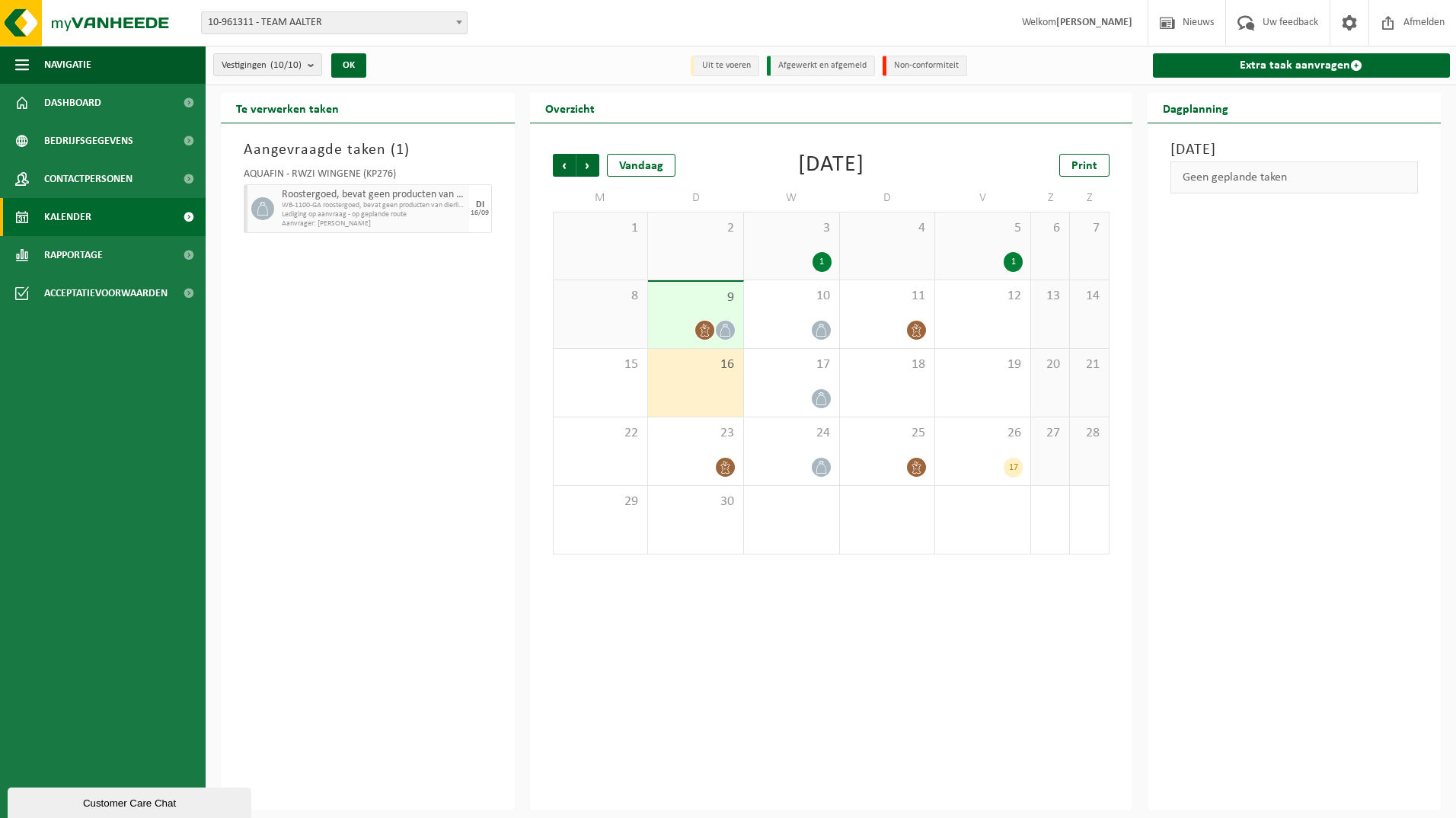
click at [711, 326] on icon at bounding box center [704, 330] width 13 height 13
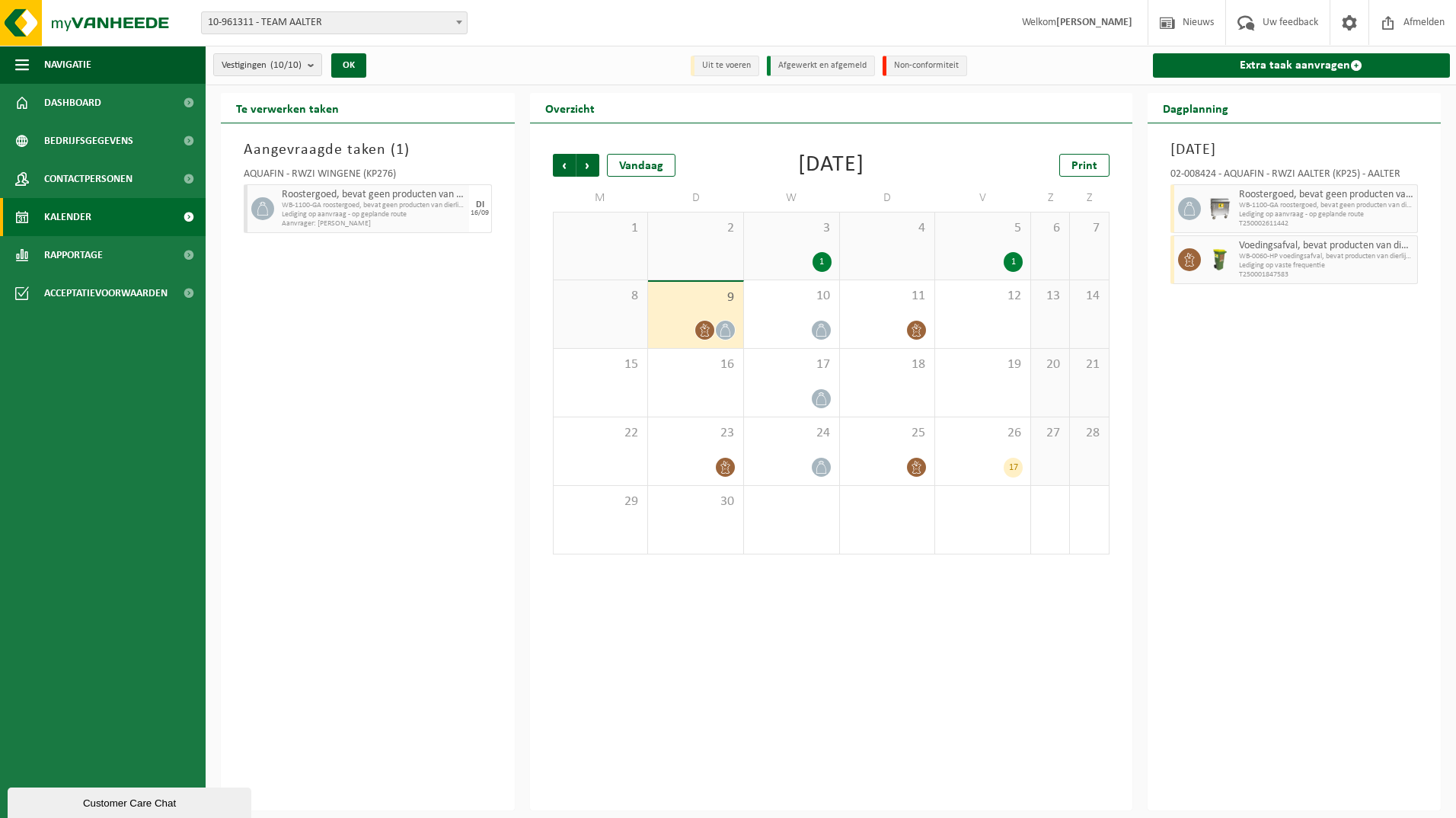
click at [1271, 264] on span "Lediging op vaste frequentie" at bounding box center [1326, 266] width 175 height 9
click at [85, 94] on span "Dashboard" at bounding box center [73, 102] width 57 height 38
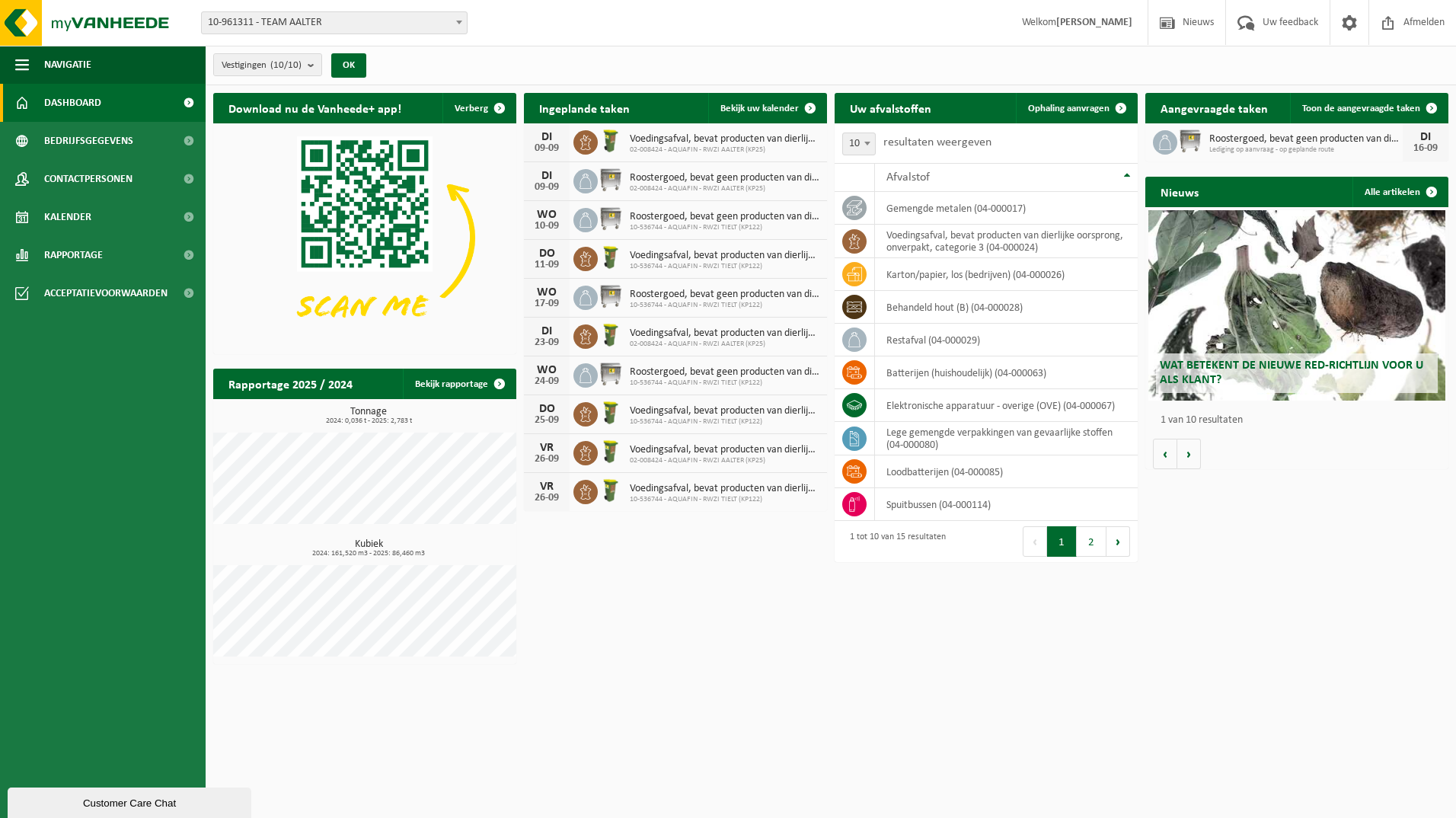
click at [1319, 150] on span "Lediging op aanvraag - op geplande route" at bounding box center [1306, 150] width 193 height 9
click at [1401, 102] on link "Toon de aangevraagde taken" at bounding box center [1368, 108] width 157 height 30
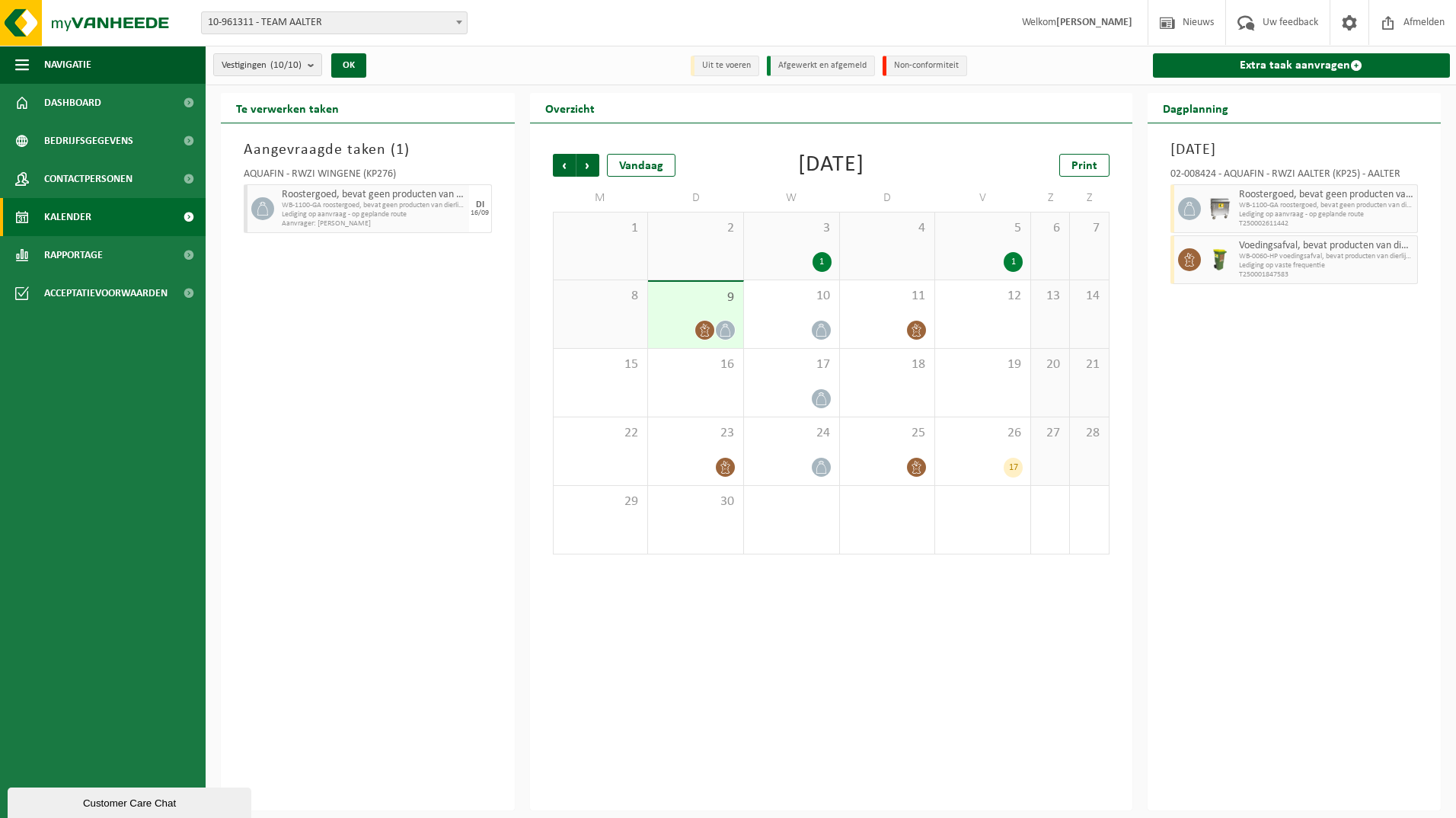
click at [431, 203] on span "WB-1100-GA roostergoed, bevat geen producten van dierlijke o" at bounding box center [373, 206] width 184 height 9
click at [329, 201] on span "WB-1100-GA roostergoed, bevat geen producten van dierlijke o" at bounding box center [373, 206] width 184 height 9
drag, startPoint x: 329, startPoint y: 201, endPoint x: 282, endPoint y: 127, distance: 87.7
click at [282, 127] on div "Aangevraagde taken ( 1 ) AQUAFIN - RWZI WINGENE (KP276) Roostergoed, bevat geen…" at bounding box center [368, 466] width 294 height 687
